Goal: Transaction & Acquisition: Purchase product/service

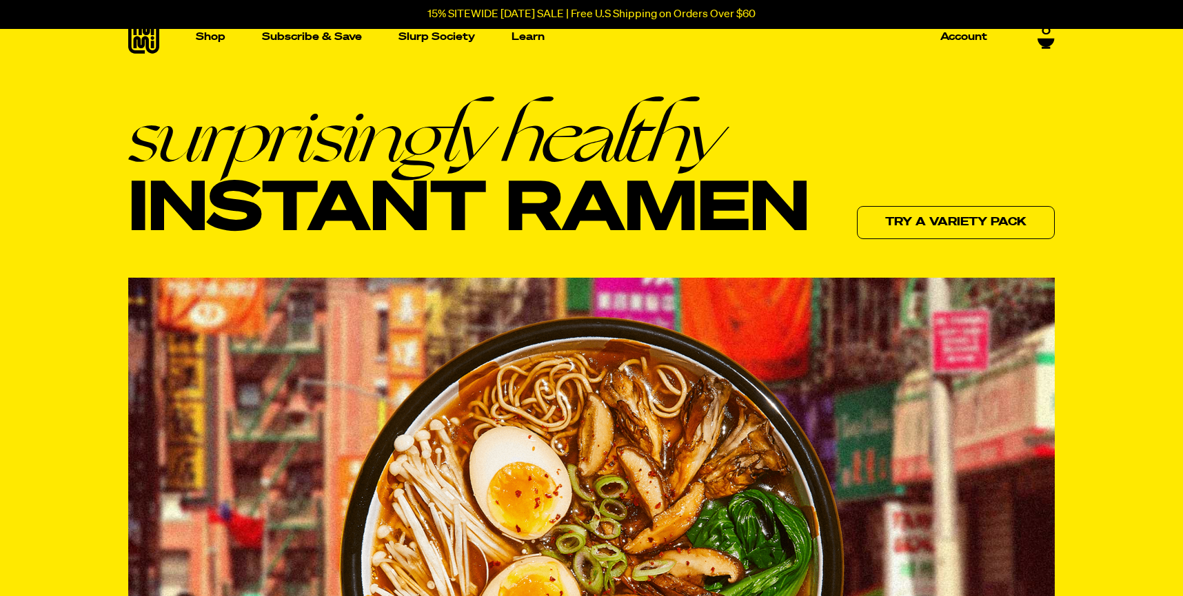
scroll to position [2, 0]
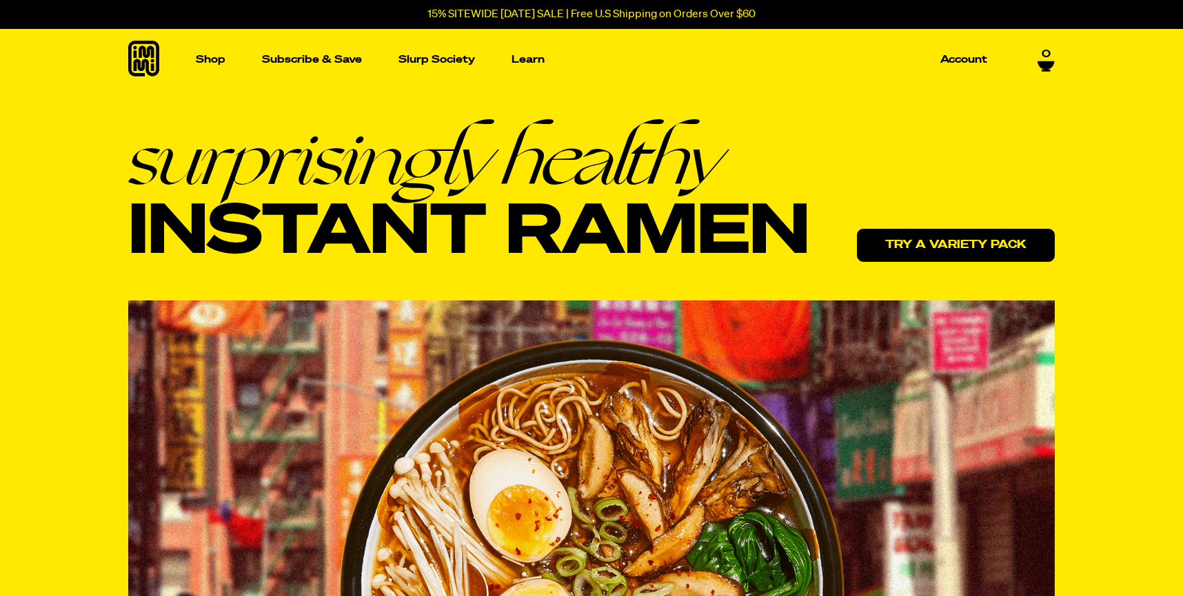
click at [948, 246] on link "Try a variety pack" at bounding box center [956, 245] width 198 height 33
